Goal: Information Seeking & Learning: Learn about a topic

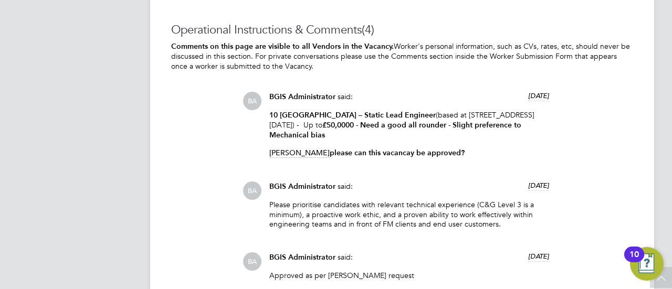
scroll to position [31, 73]
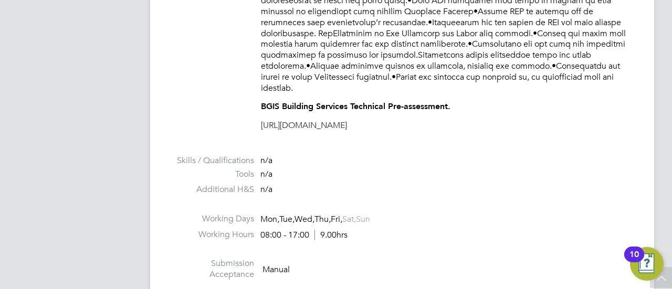
scroll to position [31, 73]
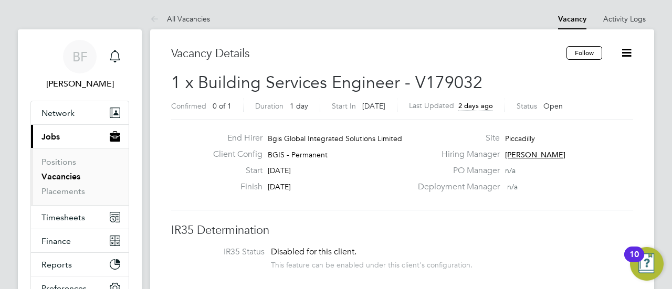
click at [291, 187] on span "[DATE]" at bounding box center [279, 186] width 23 height 9
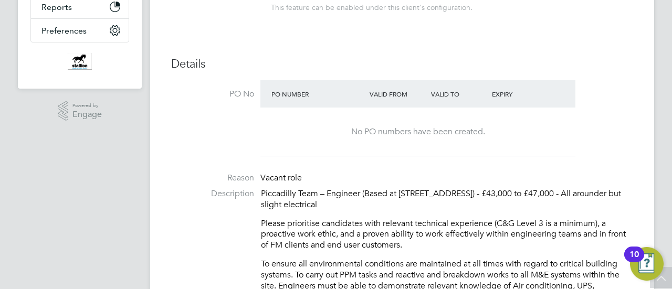
scroll to position [266, 0]
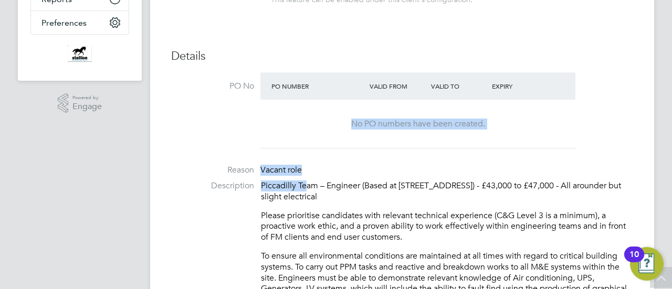
drag, startPoint x: 308, startPoint y: 186, endPoint x: 300, endPoint y: 93, distance: 93.8
click at [330, 170] on li "Reason Vacant role" at bounding box center [402, 173] width 462 height 16
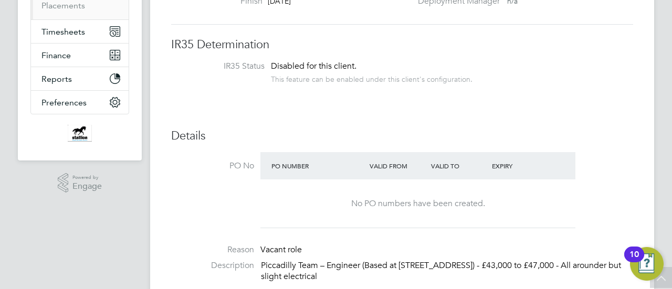
scroll to position [193, 0]
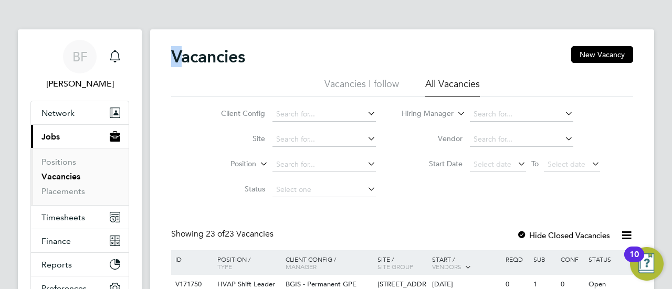
drag, startPoint x: 174, startPoint y: 60, endPoint x: 180, endPoint y: 32, distance: 28.4
drag, startPoint x: 174, startPoint y: 56, endPoint x: 167, endPoint y: 57, distance: 7.5
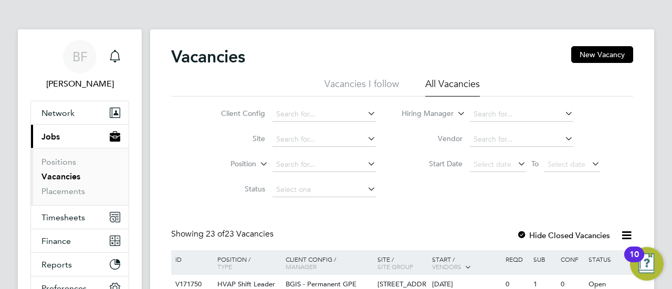
drag, startPoint x: 171, startPoint y: 56, endPoint x: 168, endPoint y: 74, distance: 18.0
